Goal: Contribute content

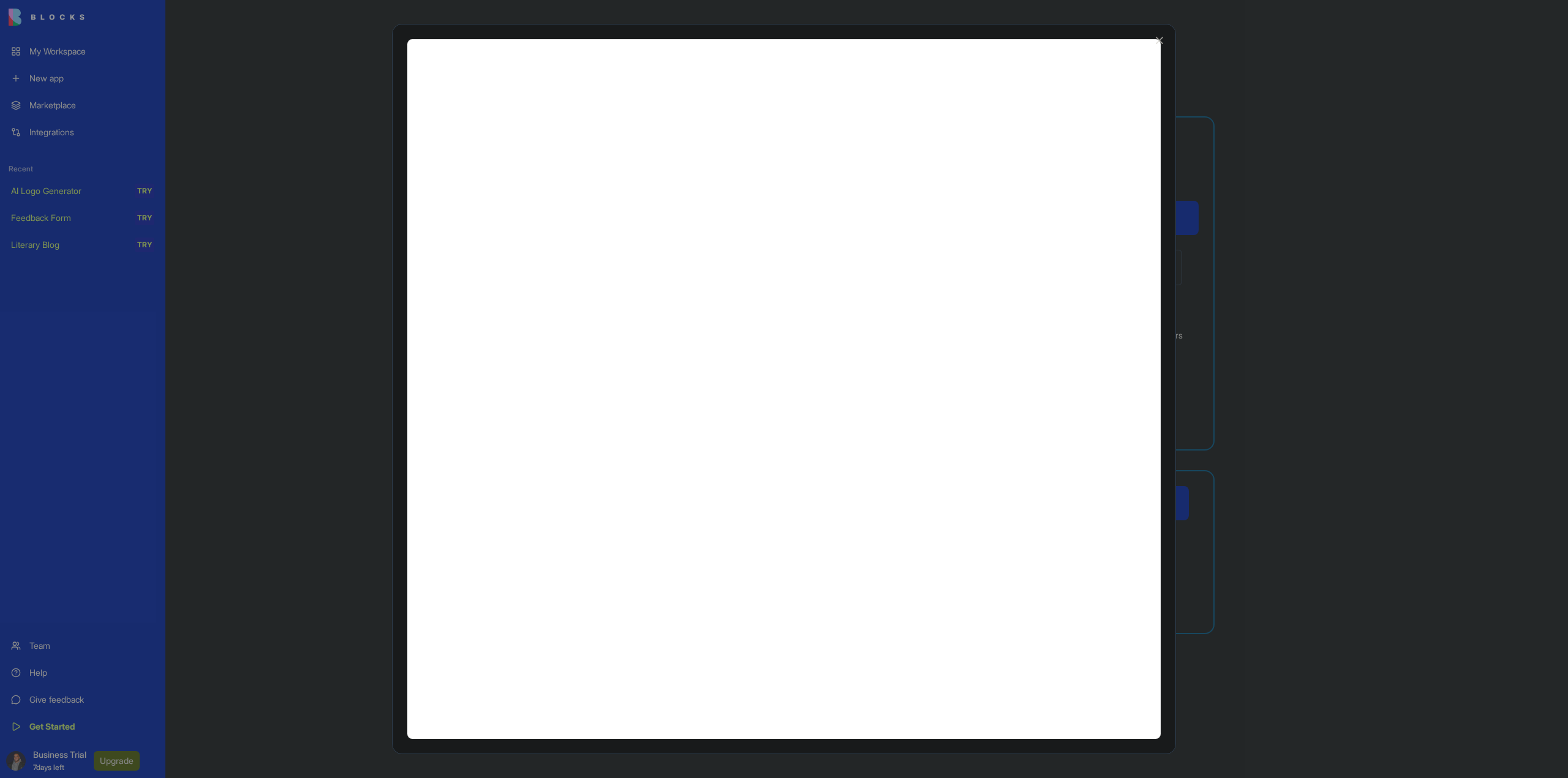
click at [271, 405] on div at bounding box center [784, 389] width 1568 height 778
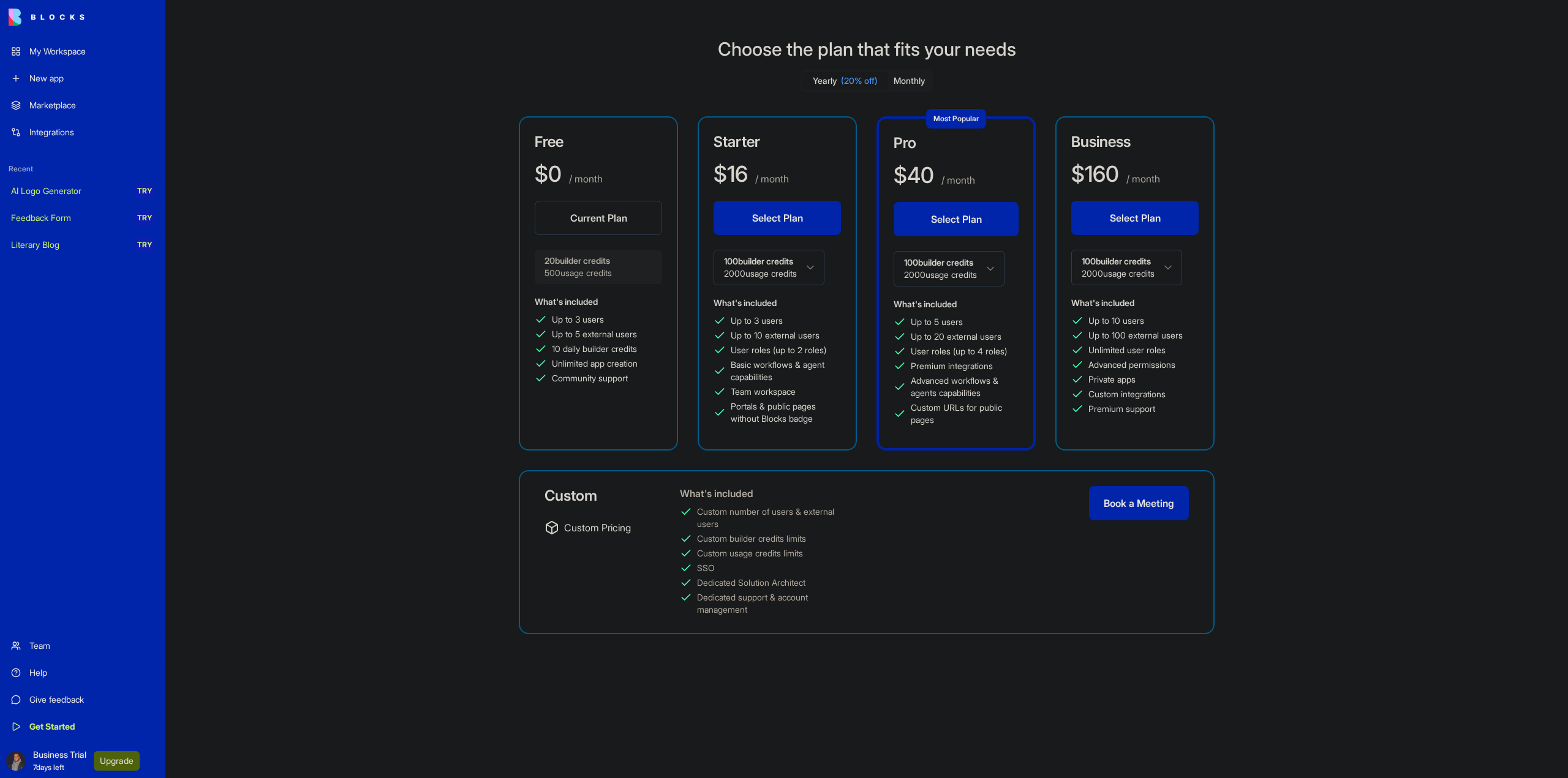
drag, startPoint x: 414, startPoint y: 591, endPoint x: 401, endPoint y: 586, distance: 13.9
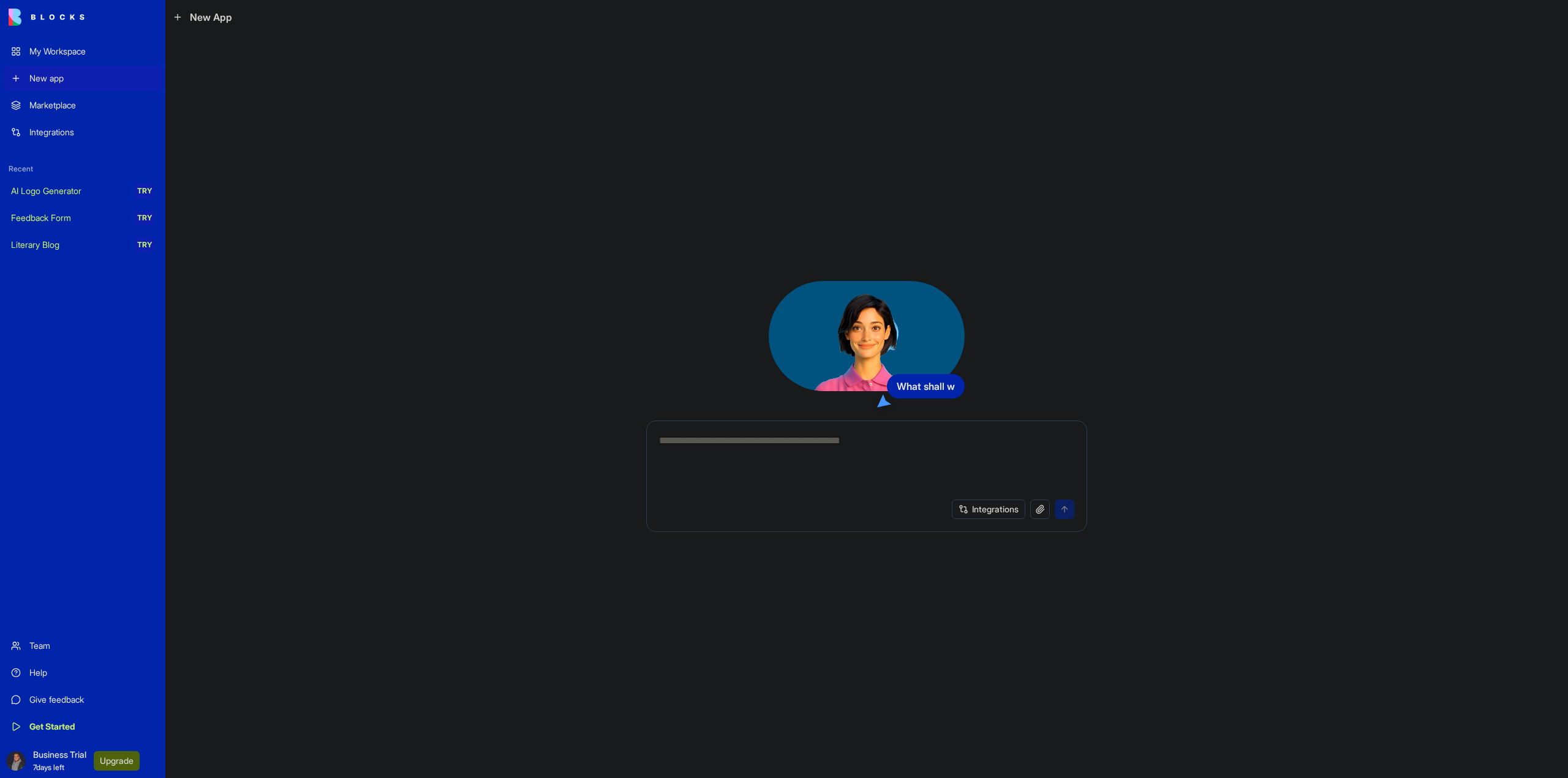
click at [818, 459] on textarea at bounding box center [866, 462] width 415 height 58
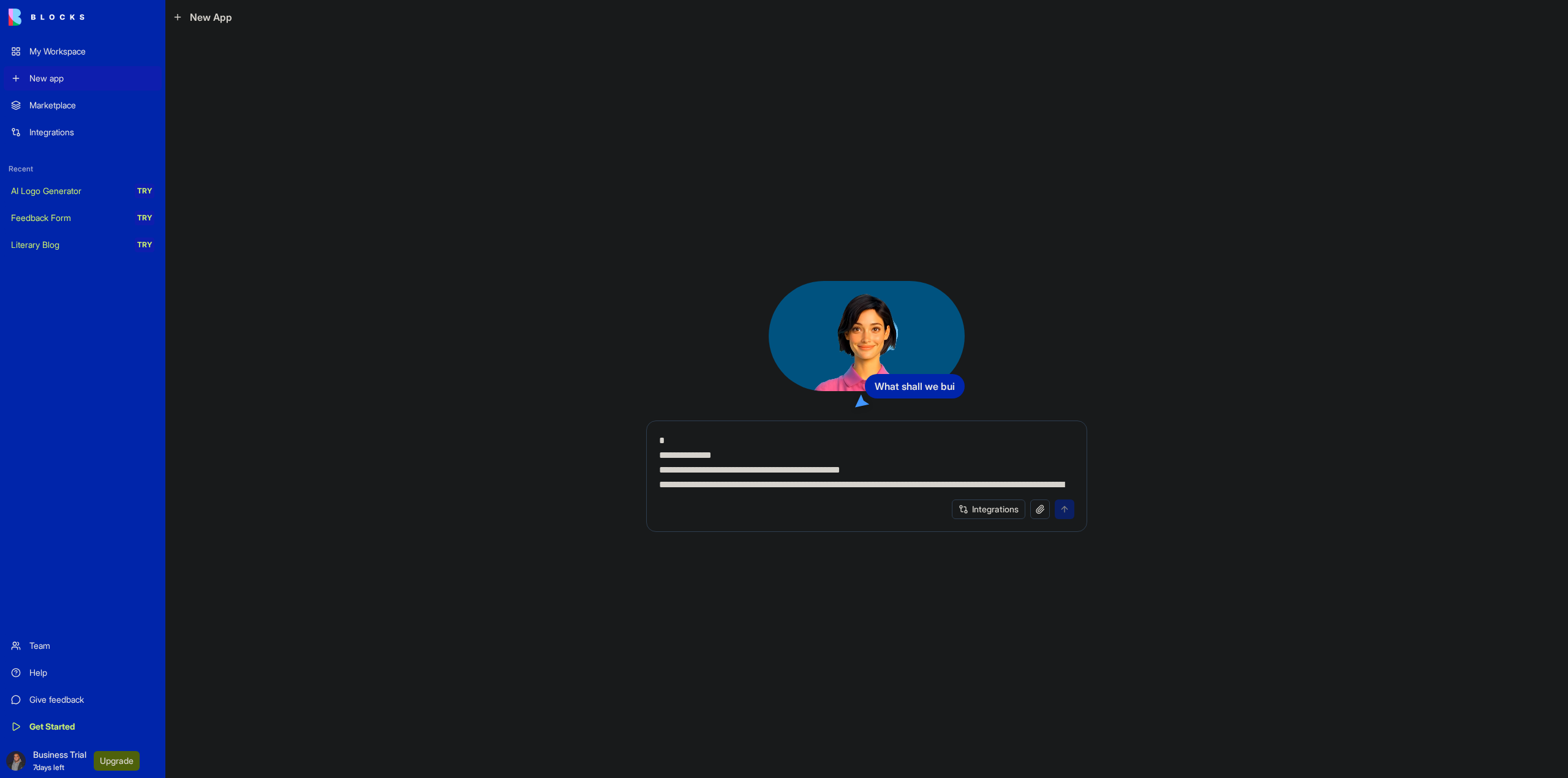
scroll to position [15989, 0]
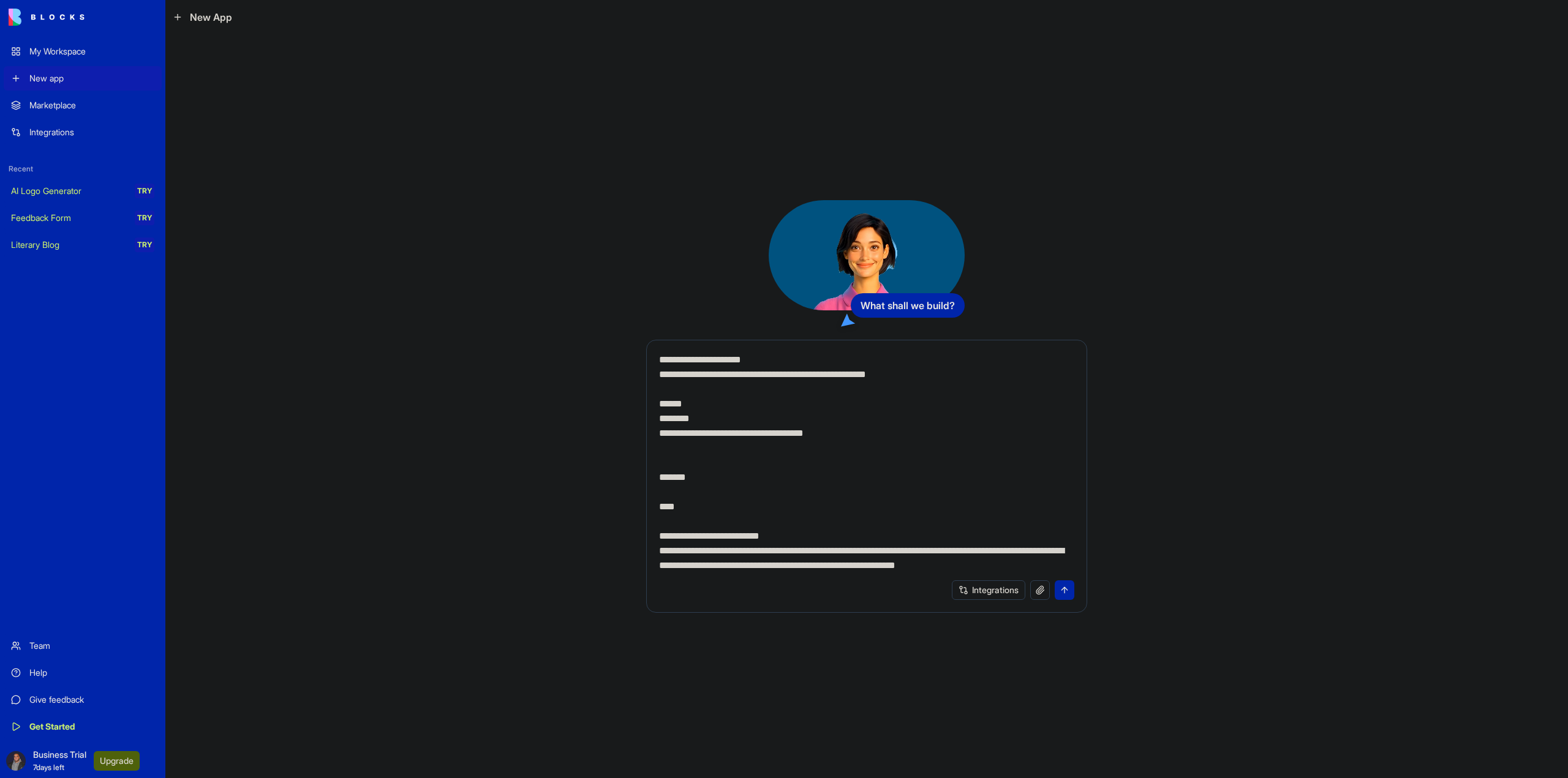
type textarea "**********"
click at [1073, 591] on button "submit" at bounding box center [1064, 590] width 19 height 19
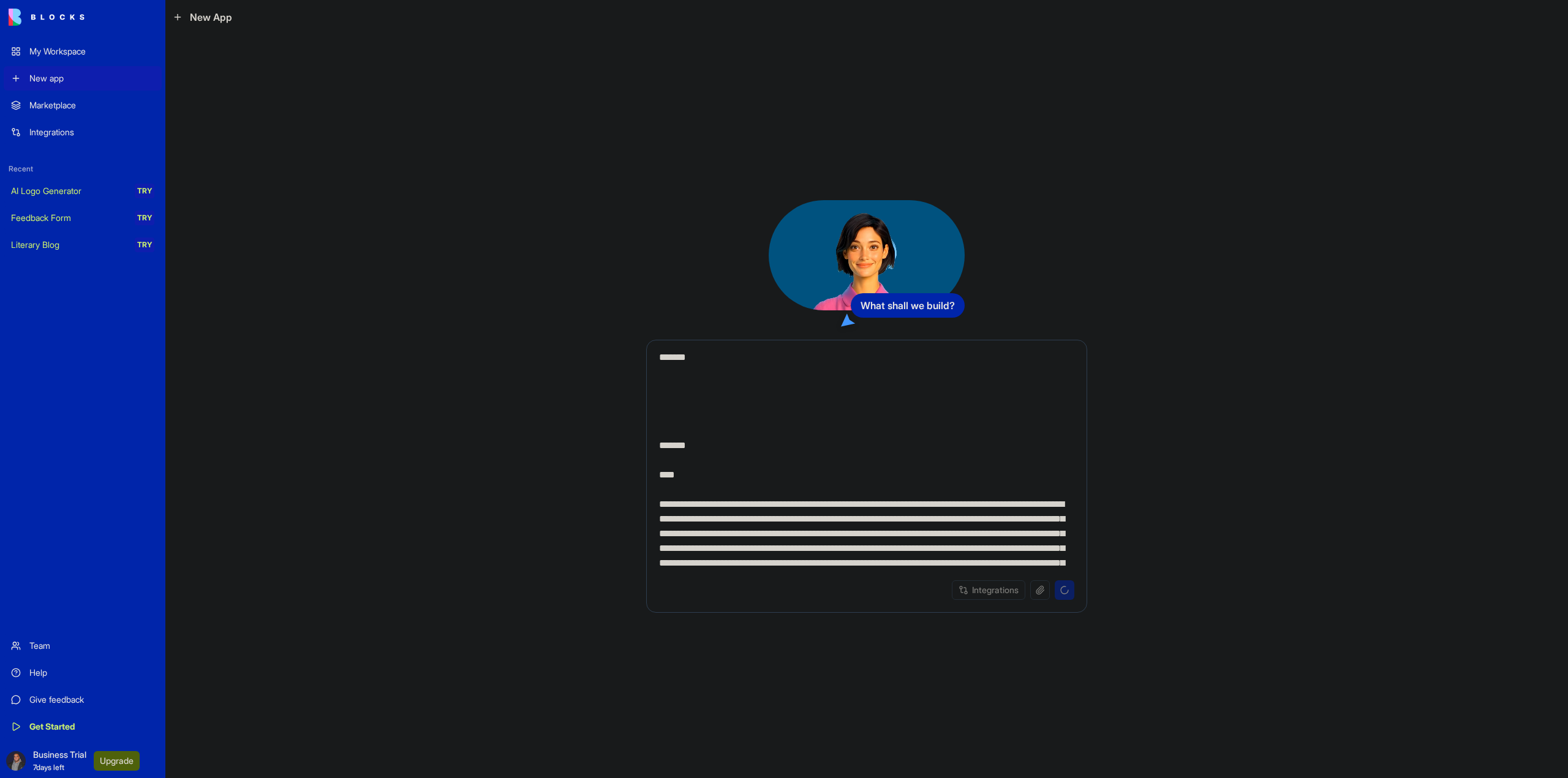
scroll to position [13907, 0]
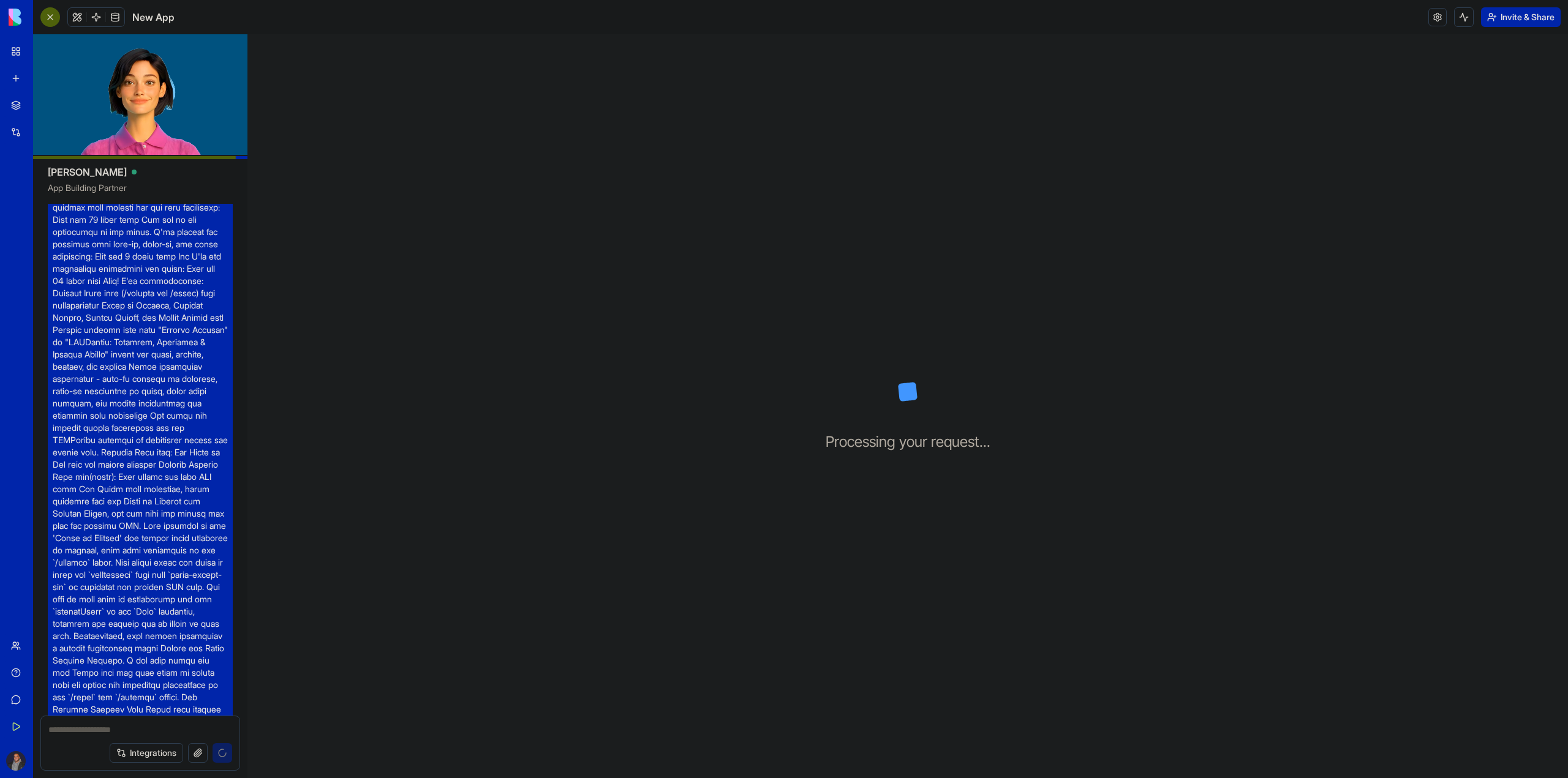
scroll to position [11290, 0]
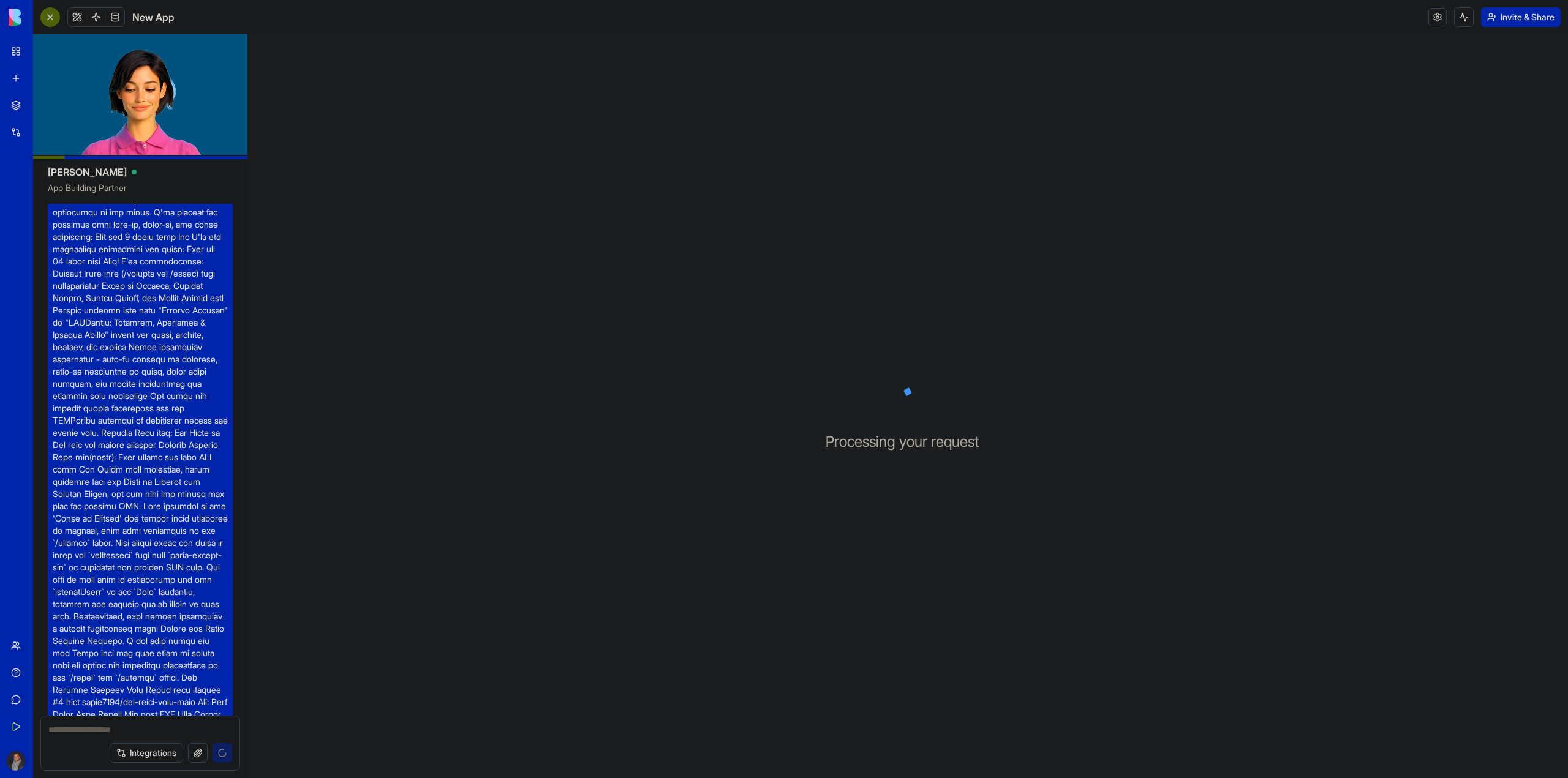
drag, startPoint x: 74, startPoint y: 418, endPoint x: 121, endPoint y: 484, distance: 81.0
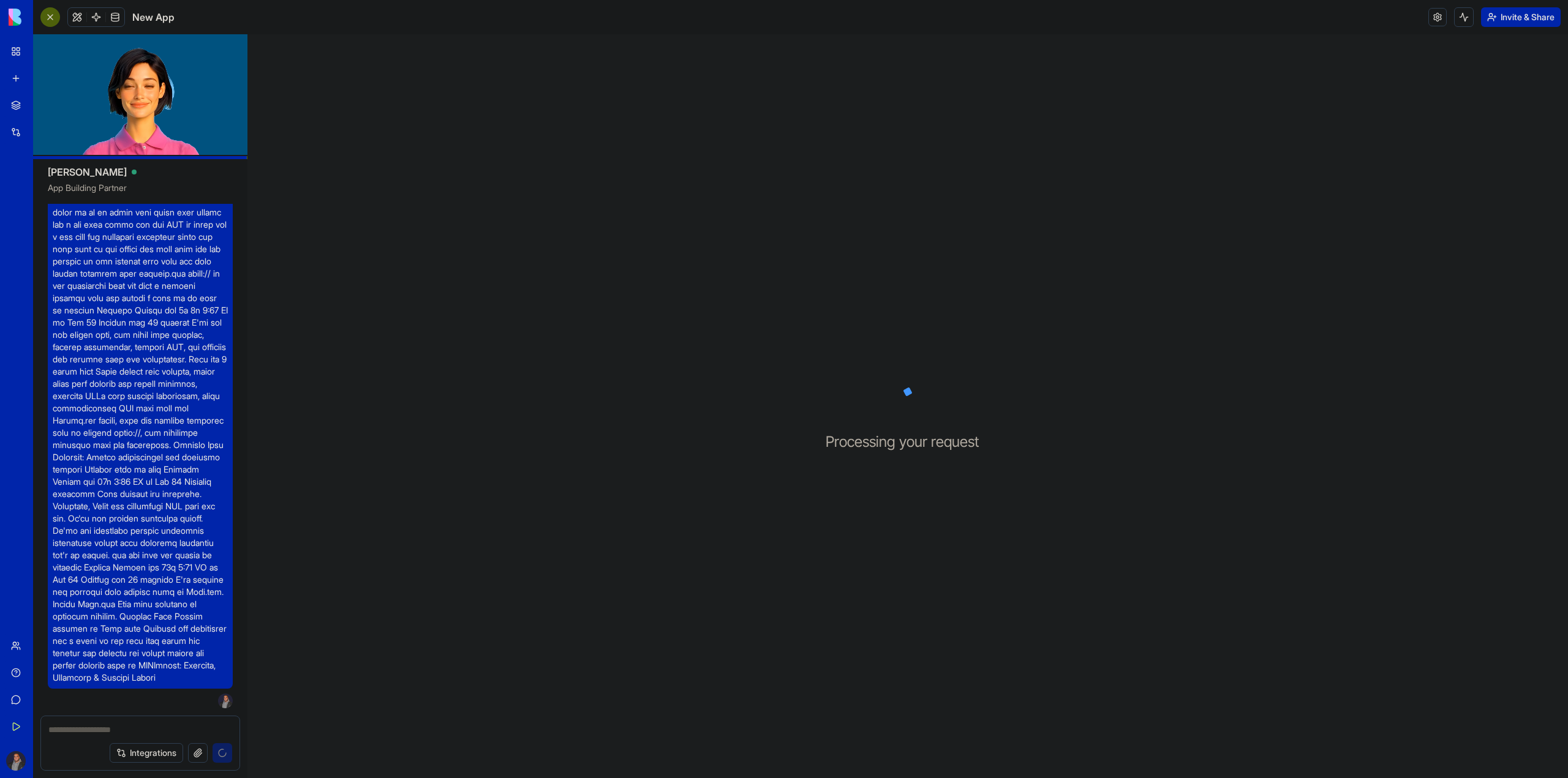
scroll to position [12760, 0]
drag, startPoint x: 90, startPoint y: 642, endPoint x: 58, endPoint y: 563, distance: 85.2
drag, startPoint x: 40, startPoint y: 502, endPoint x: 113, endPoint y: 523, distance: 76.0
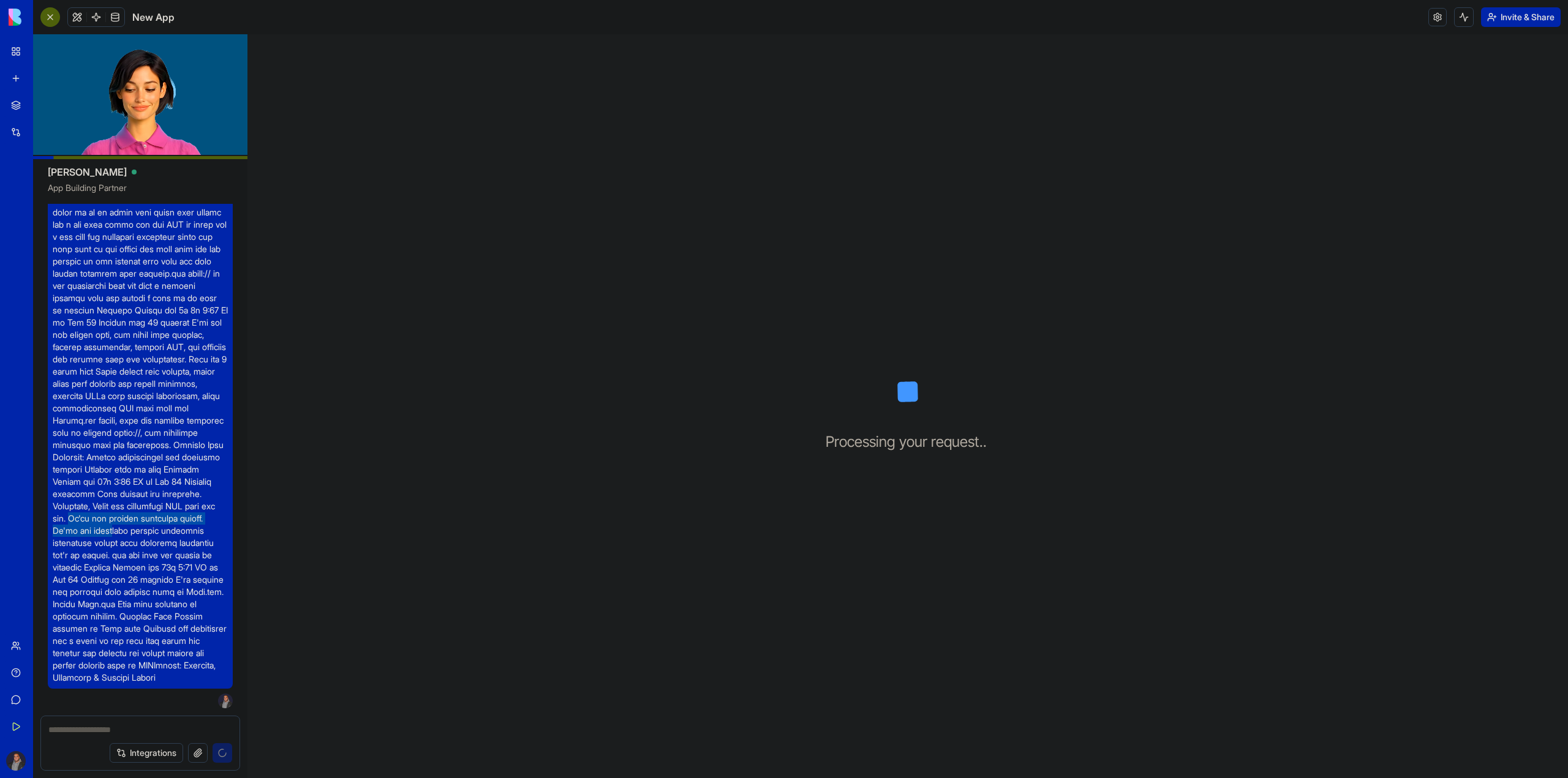
drag, startPoint x: 119, startPoint y: 510, endPoint x: 185, endPoint y: 525, distance: 67.7
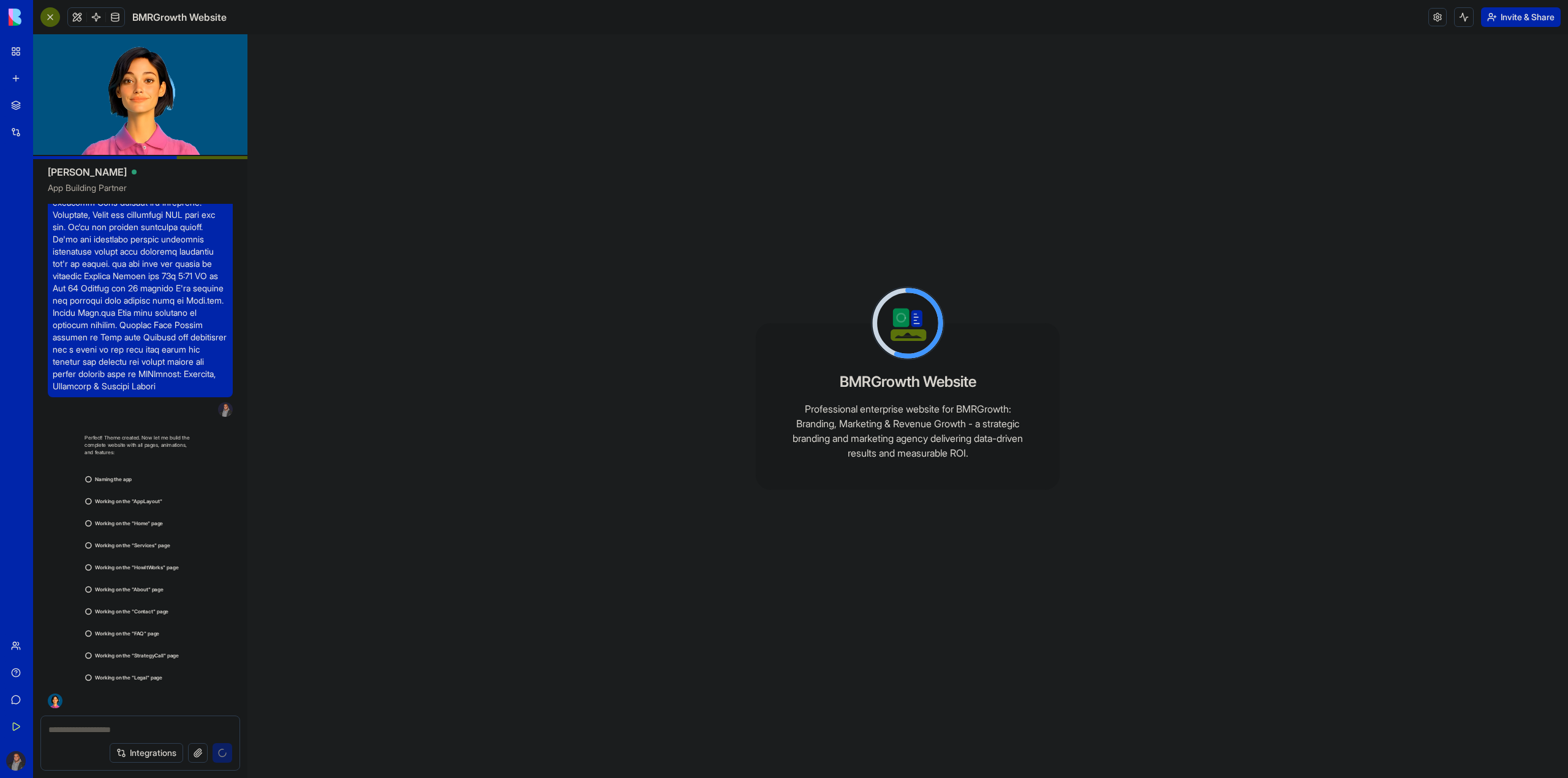
scroll to position [13051, 0]
